Goal: Information Seeking & Learning: Learn about a topic

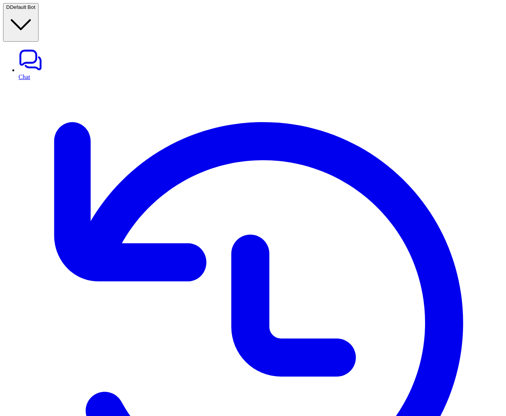
scroll to position [0, 144]
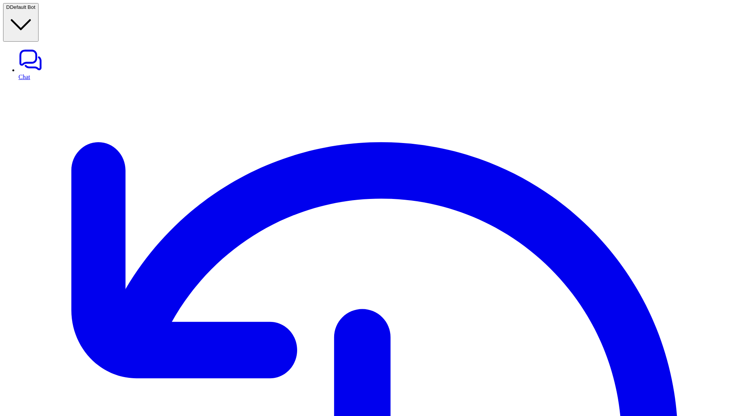
scroll to position [362, 0]
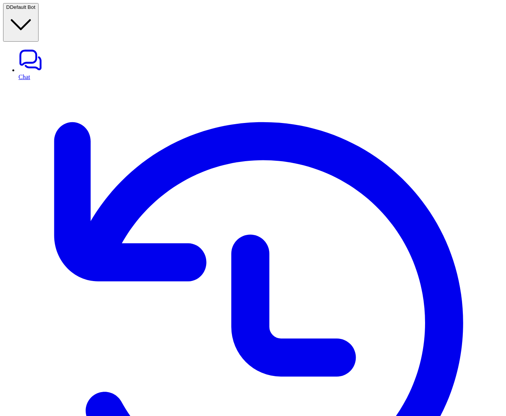
scroll to position [0, 144]
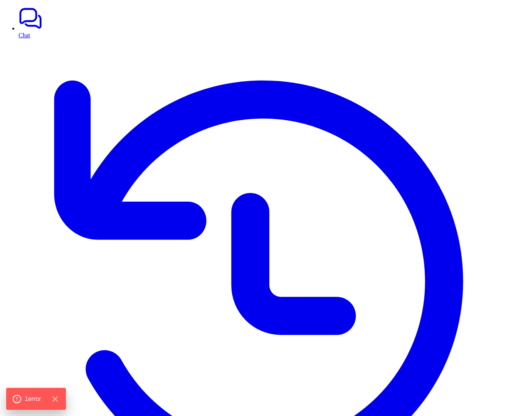
scroll to position [18, 0]
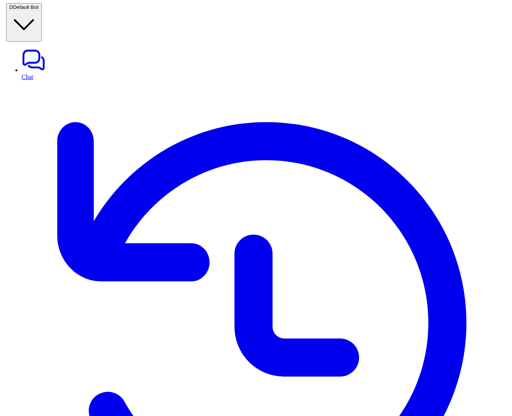
scroll to position [0, 144]
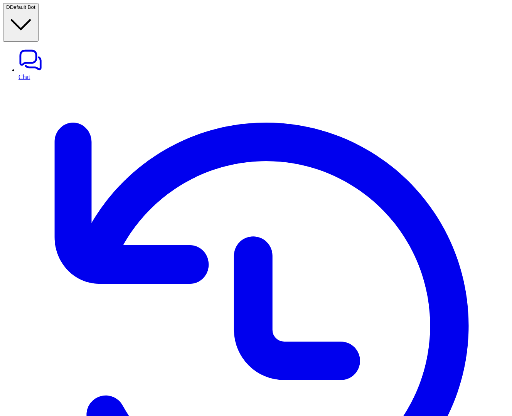
drag, startPoint x: 413, startPoint y: 239, endPoint x: 440, endPoint y: 386, distance: 149.6
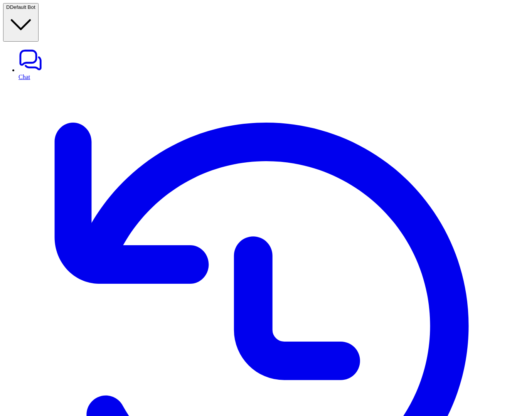
scroll to position [0, 0]
